Goal: Task Accomplishment & Management: Manage account settings

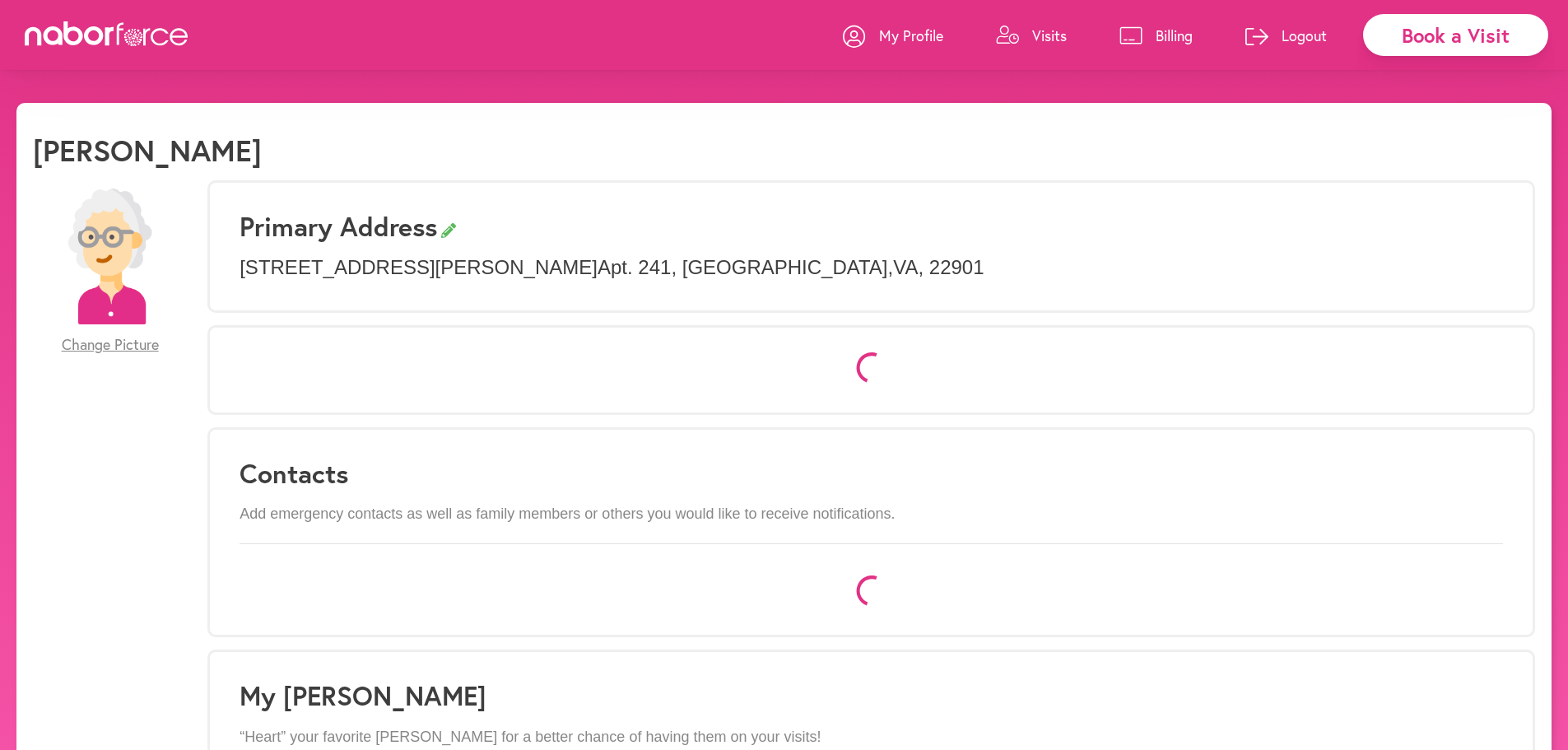
select select "*"
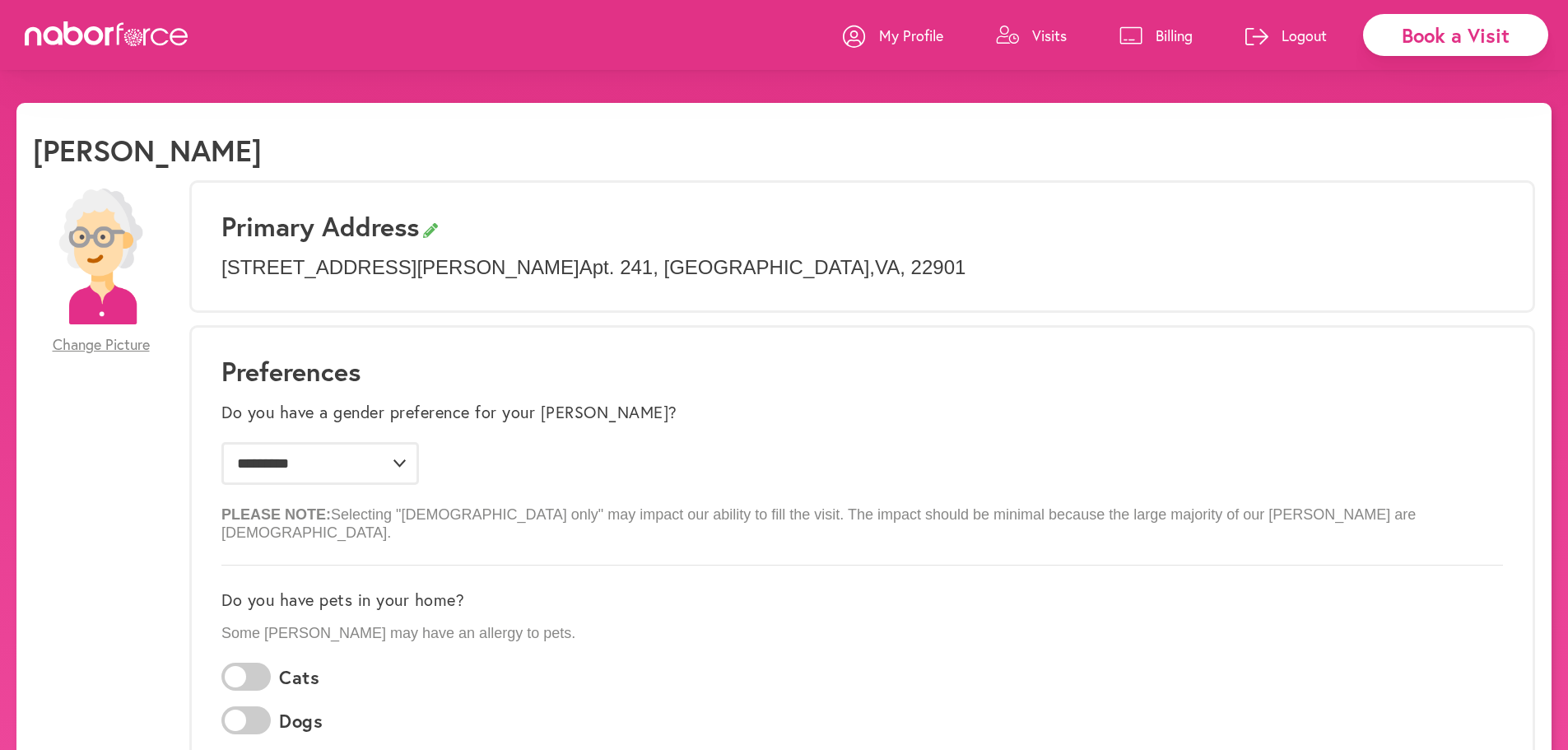
click at [1052, 39] on p "Visits" at bounding box center [1049, 36] width 35 height 20
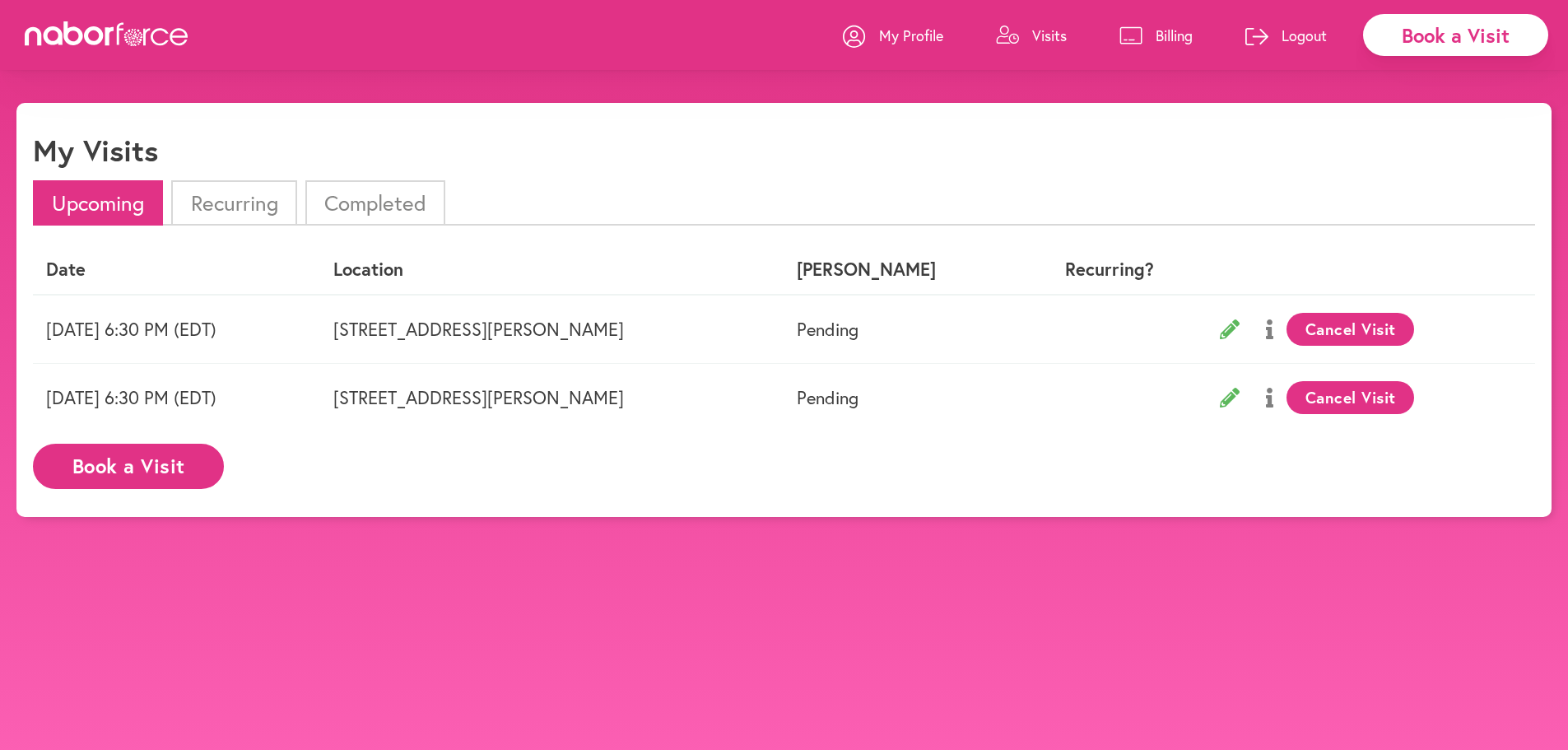
click at [1364, 332] on button "Cancel Visit" at bounding box center [1349, 330] width 127 height 33
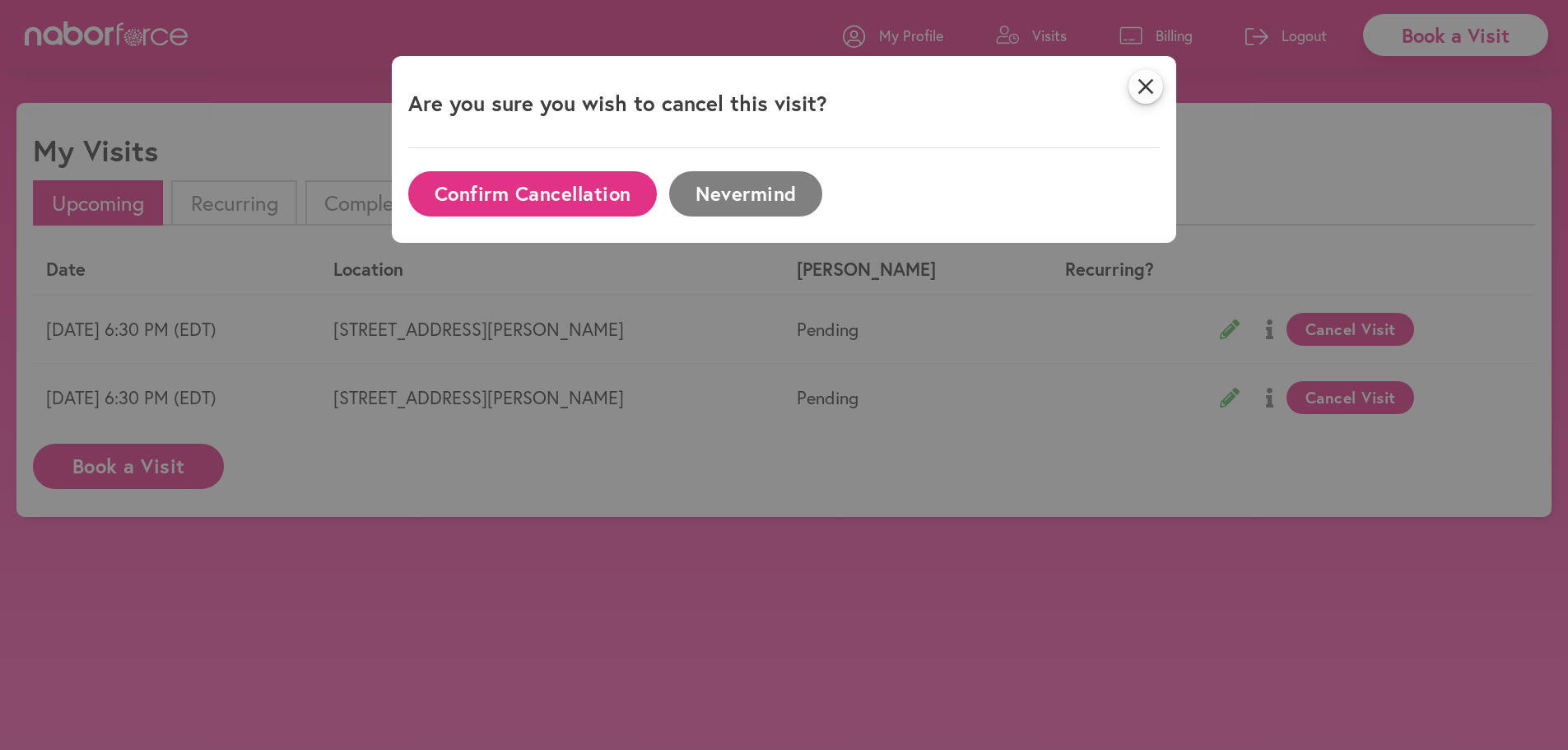
click at [513, 189] on button "Confirm Cancellation" at bounding box center [533, 193] width 249 height 45
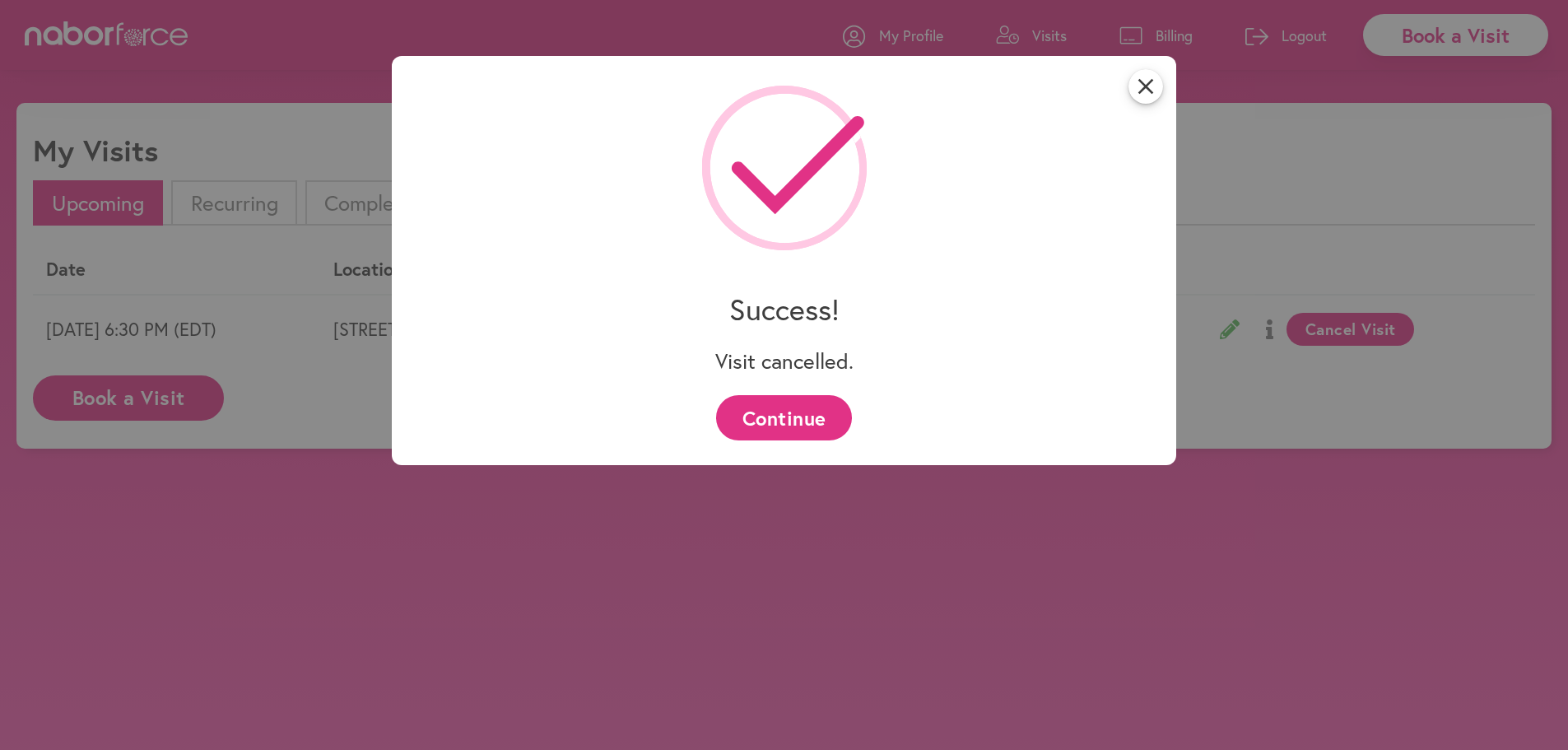
click at [1387, 328] on div "close Success! Visit cancelled. Continue" at bounding box center [784, 375] width 1568 height 750
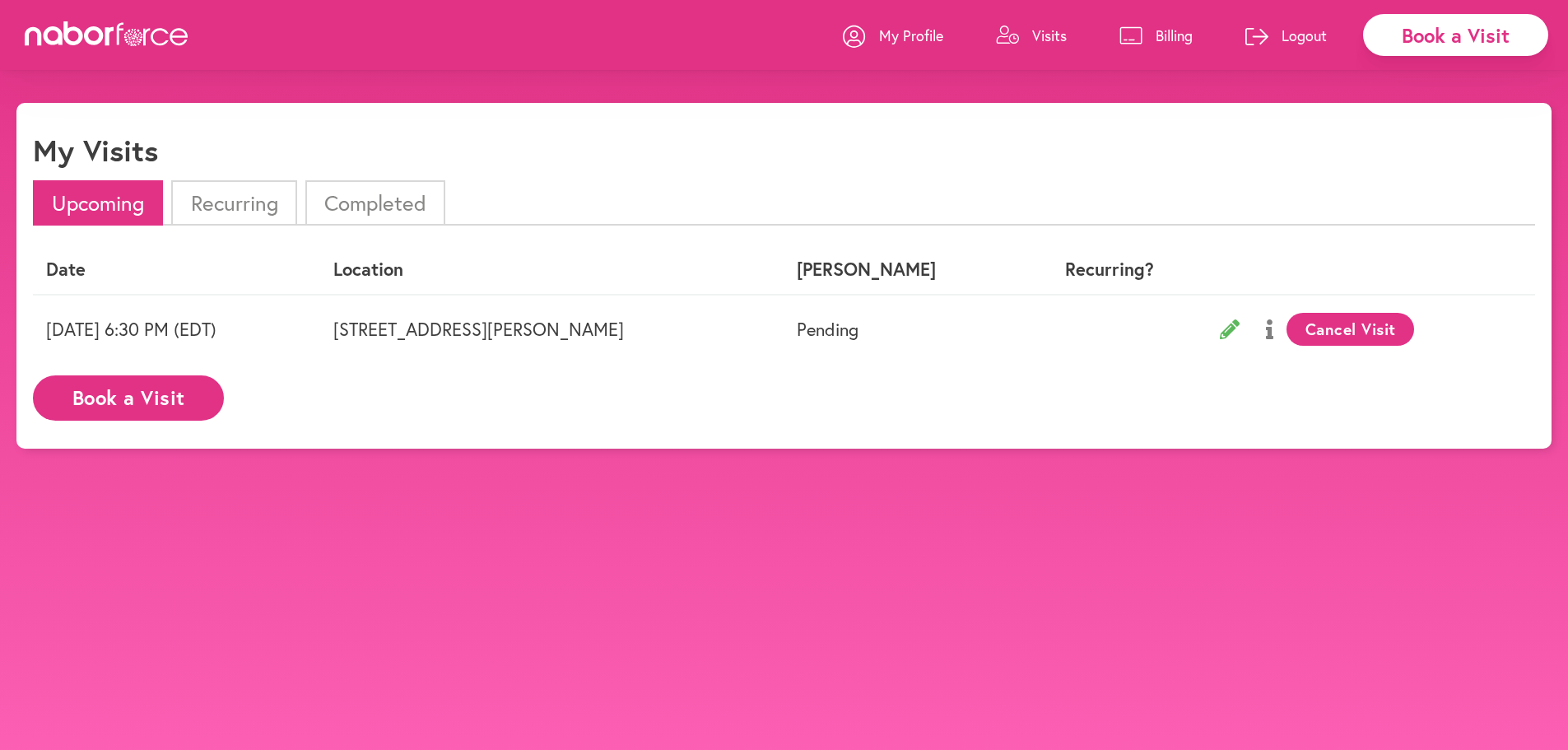
click at [1383, 322] on button "Cancel Visit" at bounding box center [1349, 330] width 127 height 33
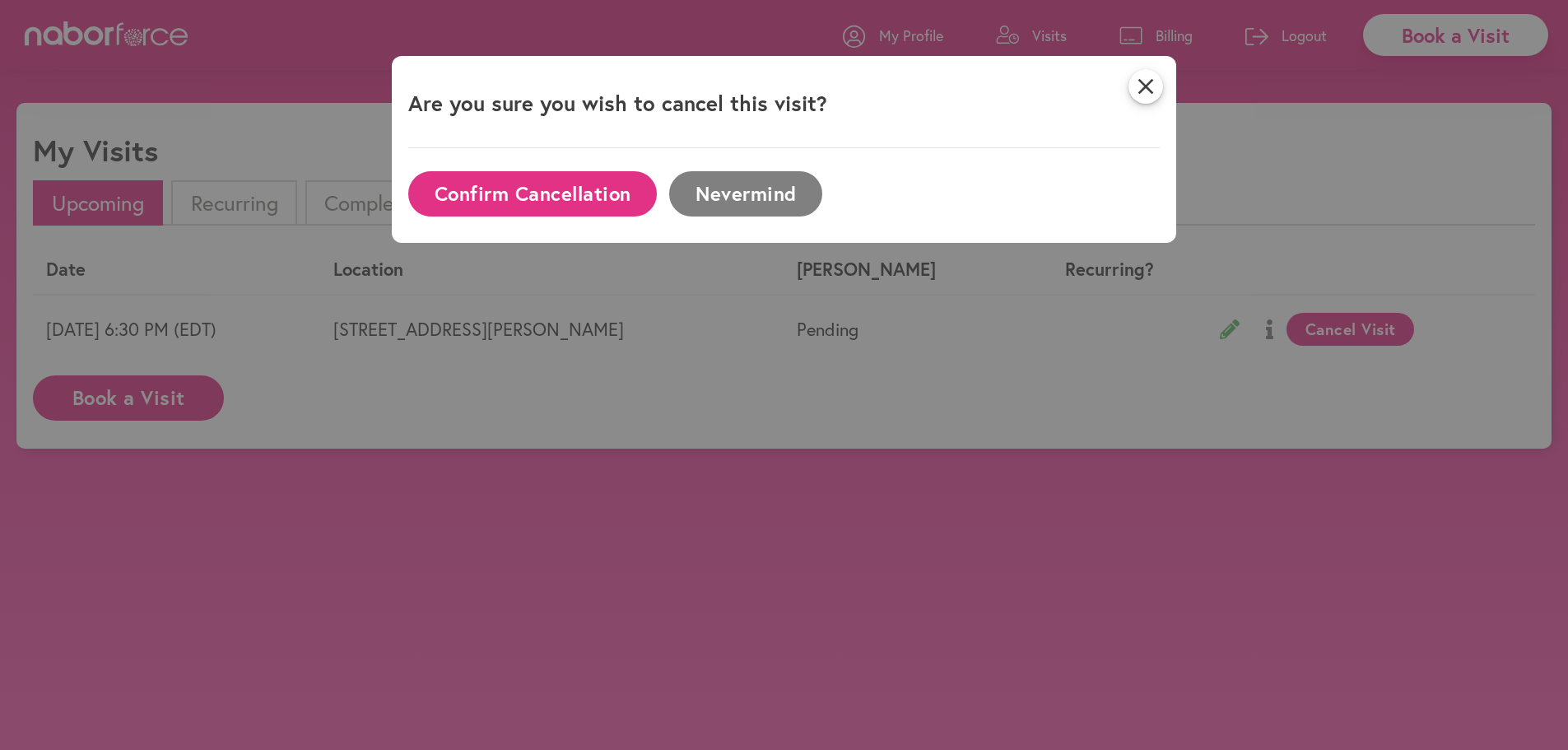
click at [572, 198] on button "Confirm Cancellation" at bounding box center [533, 193] width 249 height 45
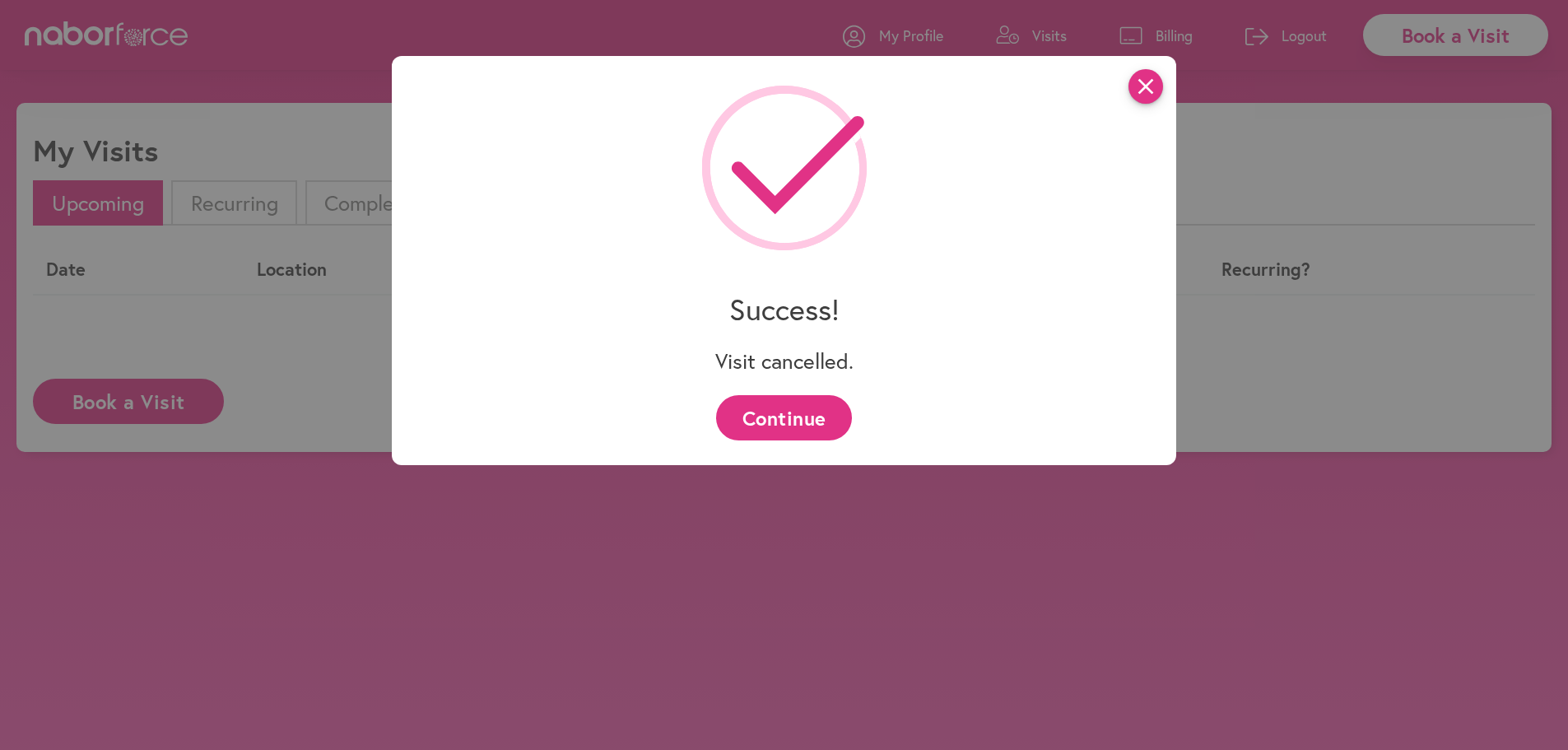
click at [1148, 92] on icon "close" at bounding box center [1146, 87] width 35 height 35
